Goal: Transaction & Acquisition: Purchase product/service

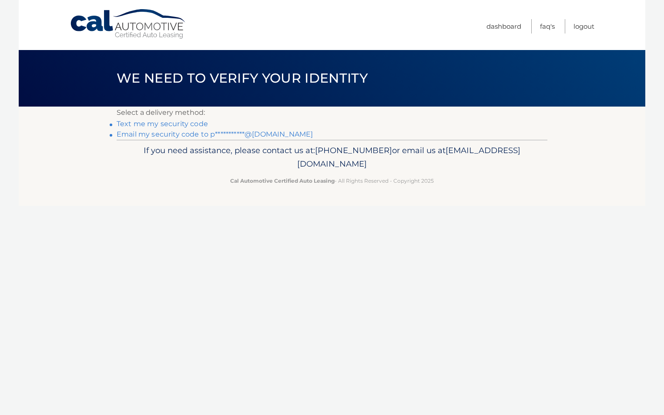
click at [168, 133] on link "**********" at bounding box center [215, 134] width 196 height 8
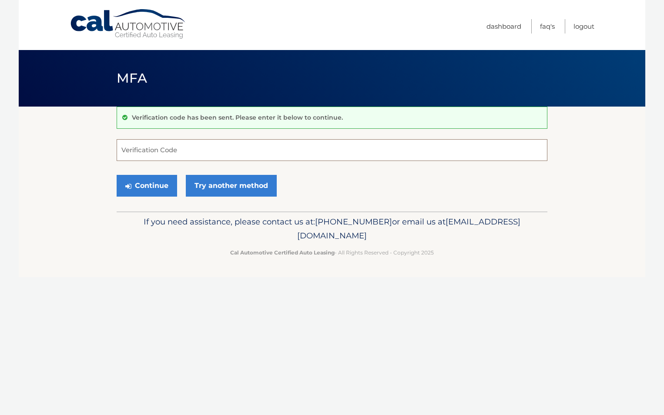
click at [137, 148] on input "Verification Code" at bounding box center [332, 150] width 431 height 22
type input "065626"
click at [158, 181] on button "Continue" at bounding box center [147, 186] width 60 height 22
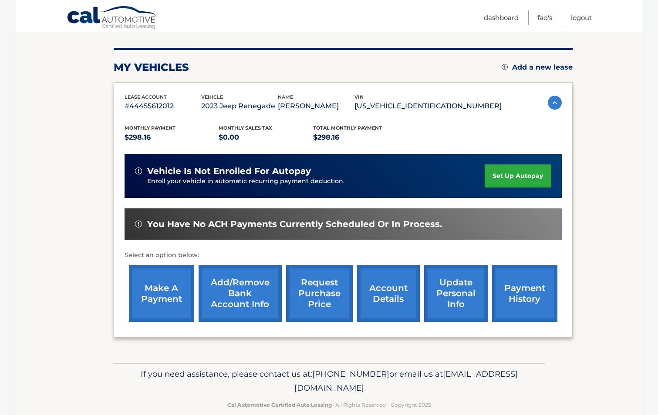
scroll to position [112, 0]
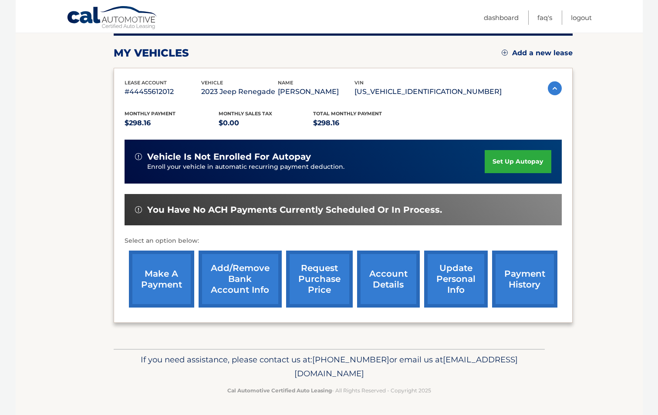
click at [151, 279] on link "make a payment" at bounding box center [161, 279] width 65 height 57
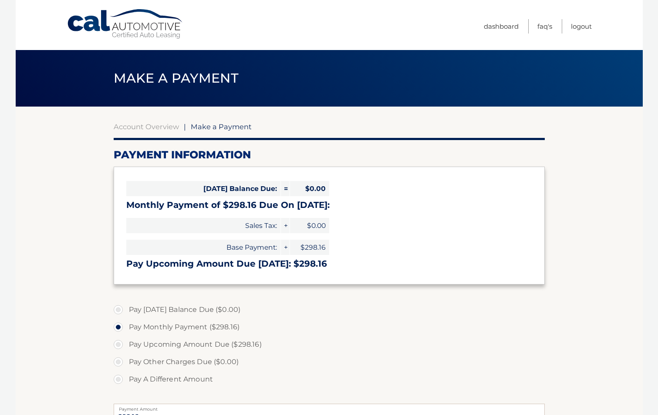
select select "ZWJhNDEzOWMtOWU1YS00YjYzLTg2N2ItODJjNDczOGMyNTUz"
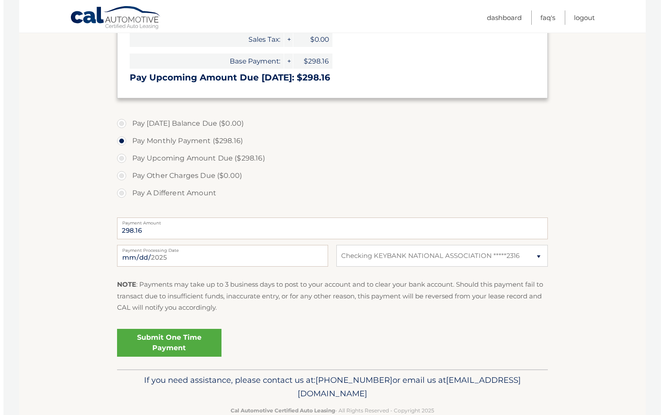
scroll to position [187, 0]
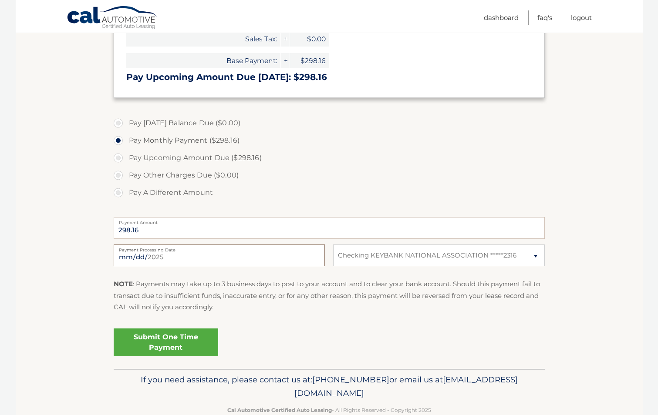
click at [142, 259] on input "2025-09-30" at bounding box center [219, 256] width 211 height 22
type input "2025-10-01"
click at [181, 341] on link "Submit One Time Payment" at bounding box center [166, 343] width 104 height 28
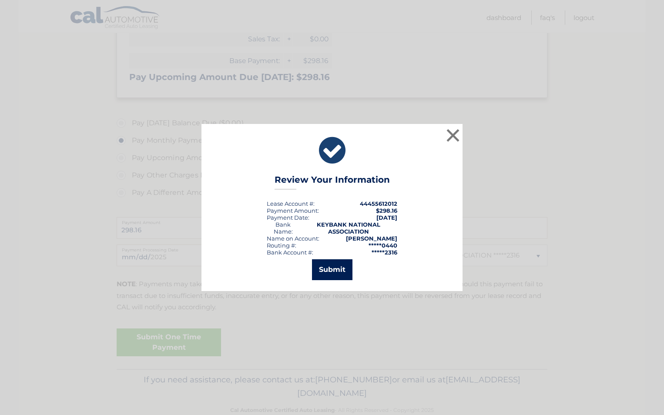
click at [327, 267] on button "Submit" at bounding box center [332, 269] width 40 height 21
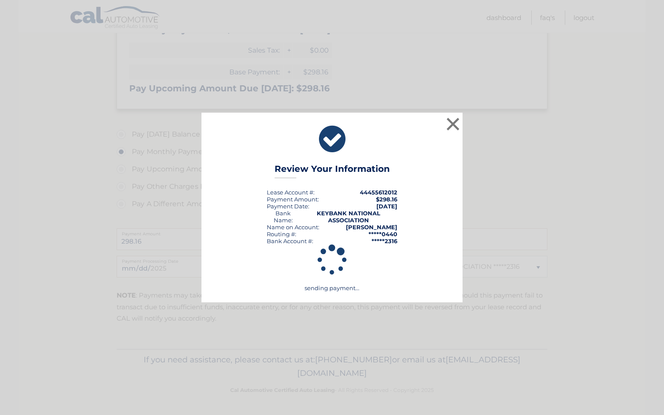
scroll to position [175, 0]
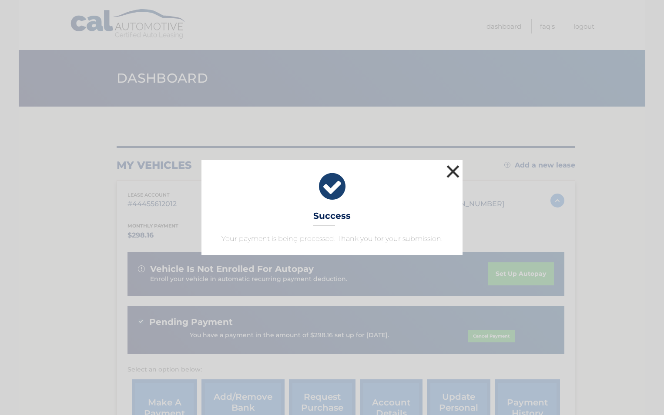
click at [451, 170] on button "×" at bounding box center [452, 171] width 17 height 17
